Goal: Task Accomplishment & Management: Manage account settings

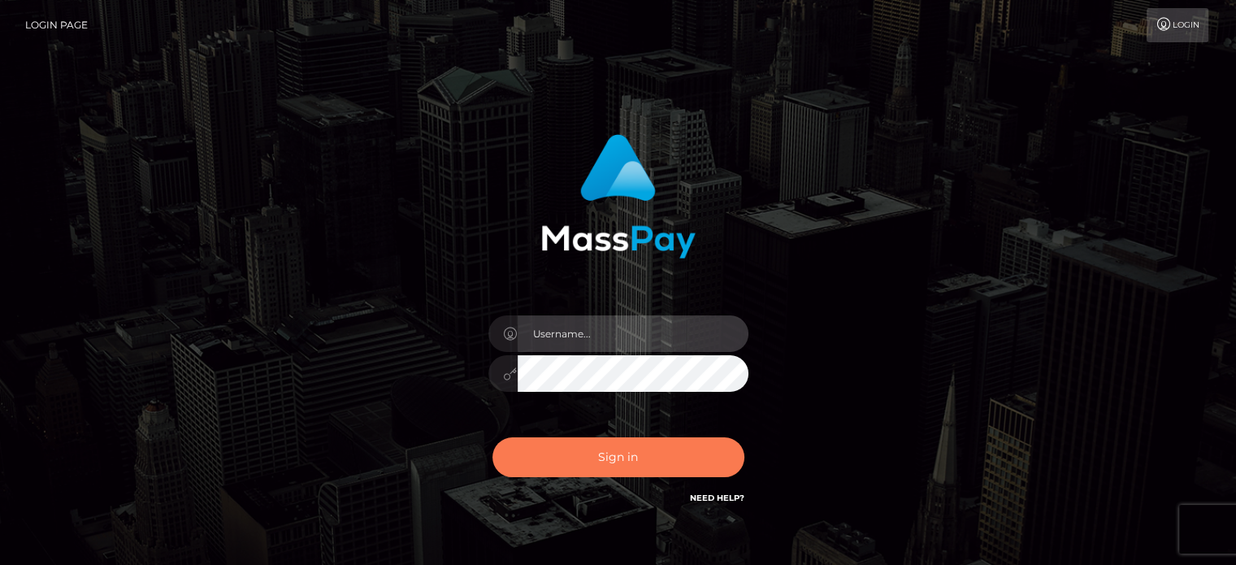
type input "[PERSON_NAME][URL]"
click at [669, 446] on button "Sign in" at bounding box center [618, 457] width 252 height 40
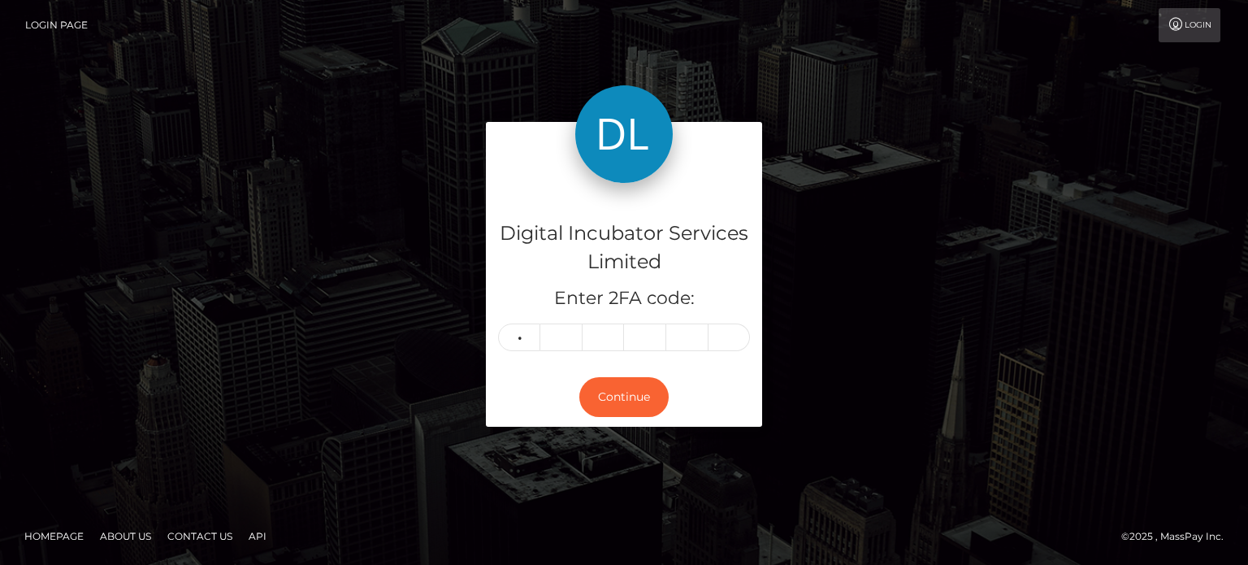
type input "7"
type input "9"
type input "0"
type input "7"
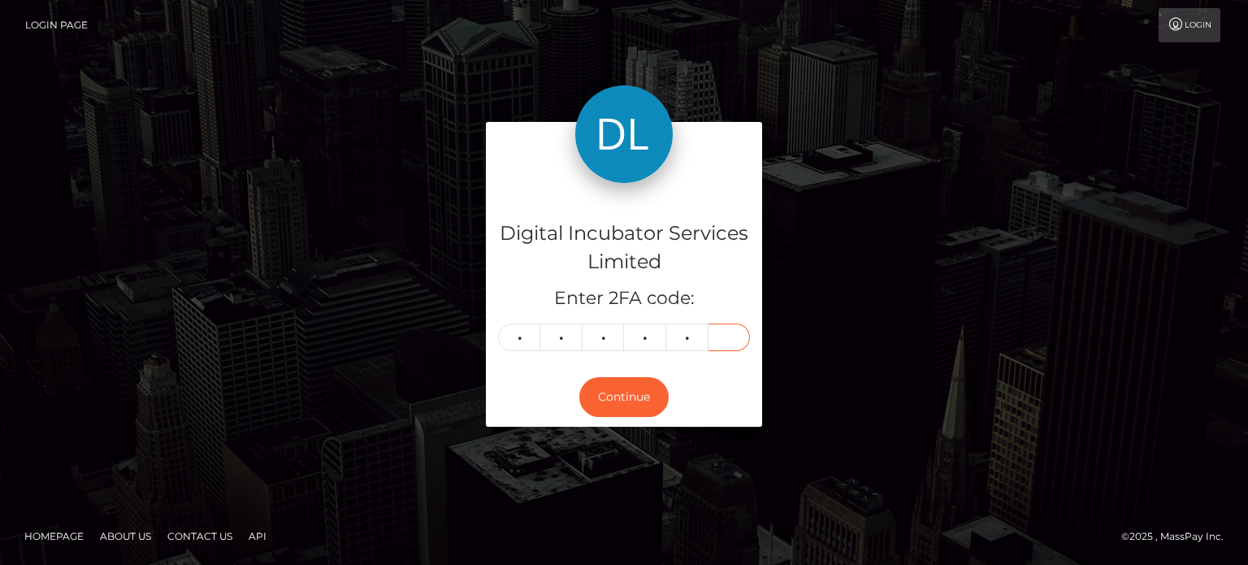
type input "8"
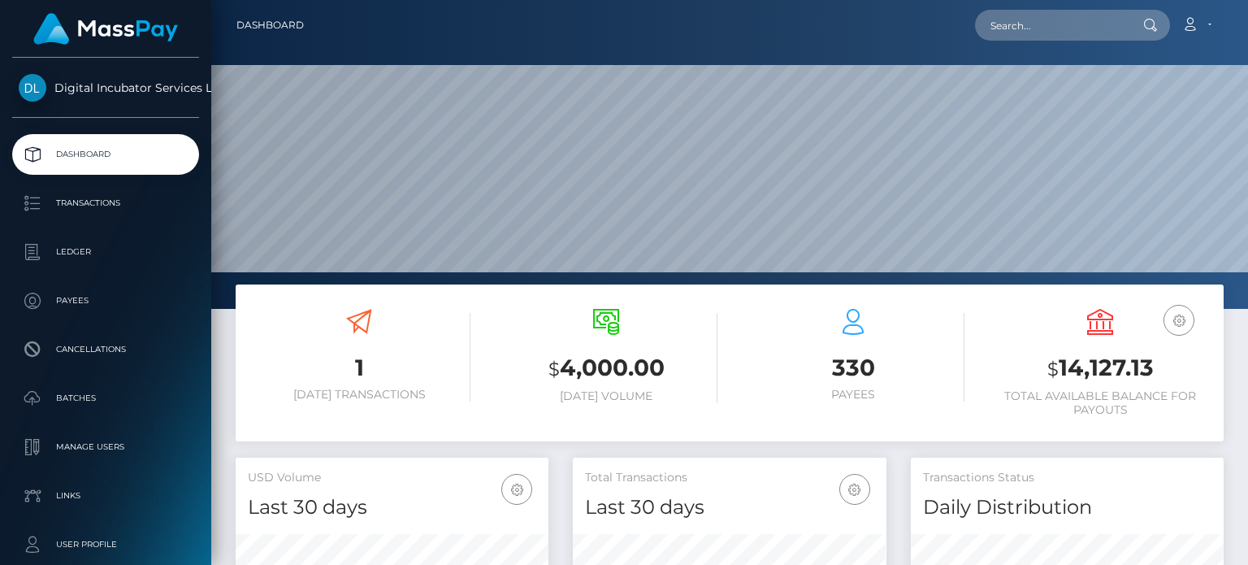
scroll to position [288, 312]
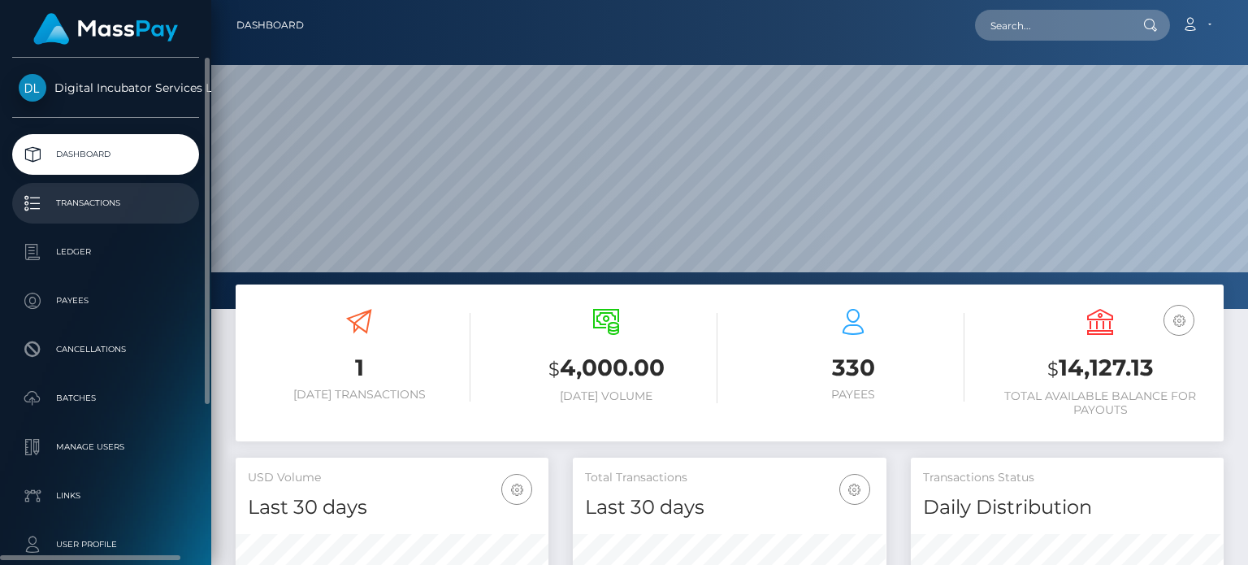
click at [114, 197] on p "Transactions" at bounding box center [106, 203] width 174 height 24
